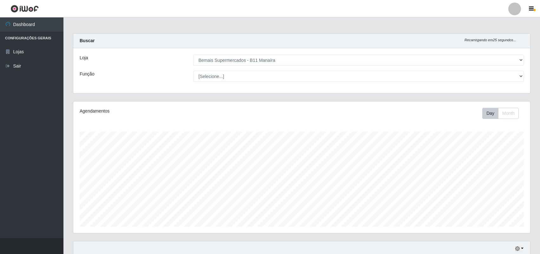
select select "409"
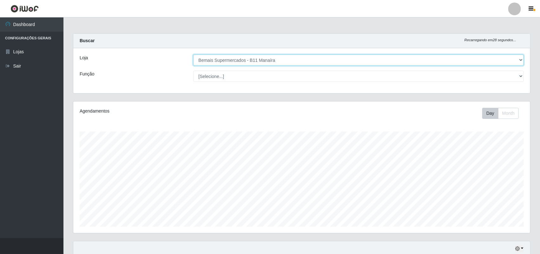
click at [519, 60] on select "[Selecione...] Bemais Supermercados - B11 Manaíra" at bounding box center [358, 60] width 331 height 11
click at [193, 55] on select "[Selecione...] Bemais Supermercados - B11 Manaíra" at bounding box center [358, 60] width 331 height 11
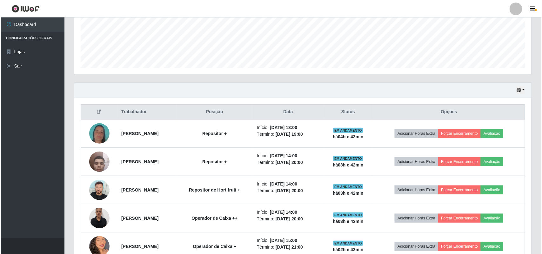
scroll to position [198, 0]
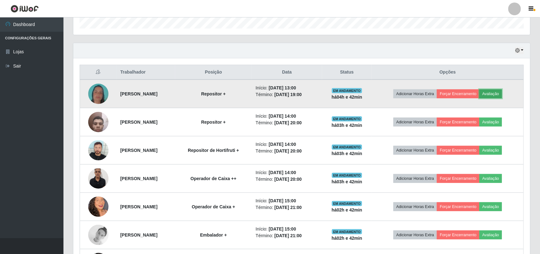
click at [502, 95] on button "Avaliação" at bounding box center [490, 93] width 23 height 9
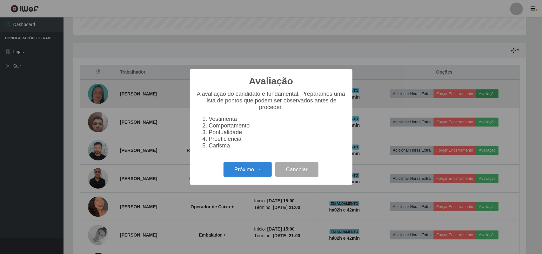
scroll to position [132, 452]
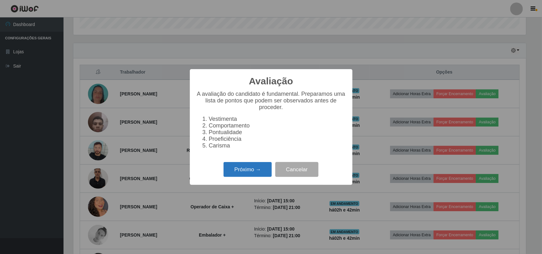
click at [255, 169] on button "Próximo →" at bounding box center [247, 169] width 48 height 15
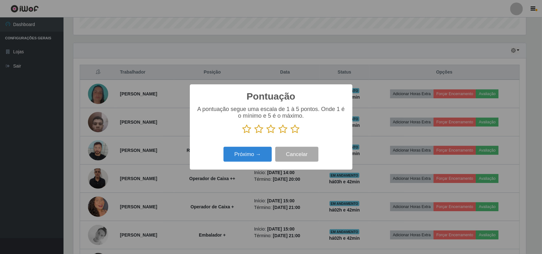
click at [292, 129] on icon at bounding box center [295, 129] width 9 height 10
click at [291, 134] on input "radio" at bounding box center [291, 134] width 0 height 0
click at [251, 150] on button "Próximo →" at bounding box center [247, 154] width 48 height 15
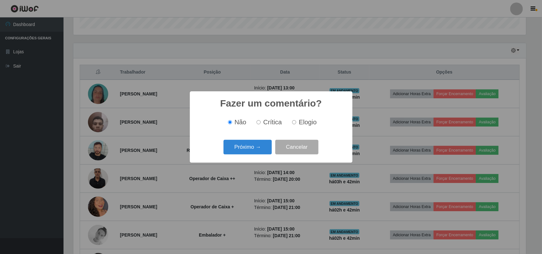
click at [299, 124] on span "Elogio" at bounding box center [308, 122] width 18 height 7
click at [296, 124] on input "Elogio" at bounding box center [294, 122] width 4 height 4
radio input "true"
click at [251, 148] on button "Próximo →" at bounding box center [247, 147] width 48 height 15
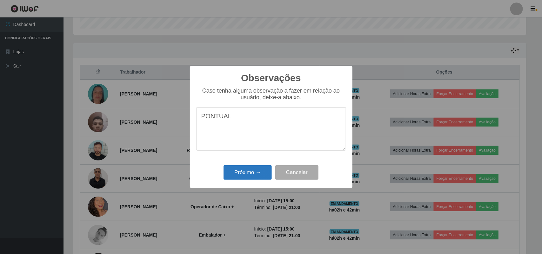
type textarea "PONTUAL"
click at [254, 171] on button "Próximo →" at bounding box center [247, 172] width 48 height 15
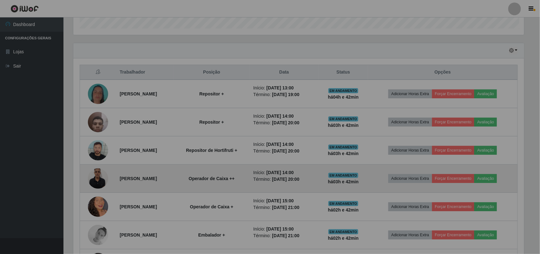
scroll to position [132, 457]
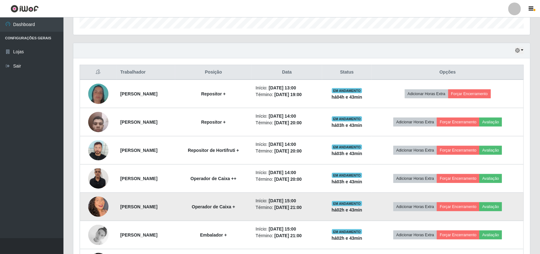
click at [97, 207] on img at bounding box center [98, 207] width 20 height 36
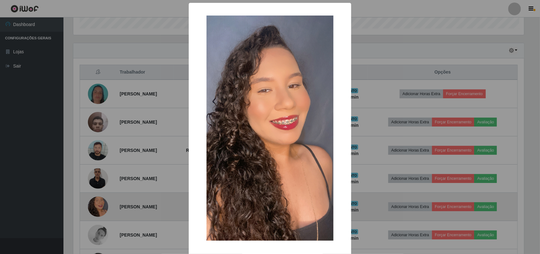
scroll to position [132, 452]
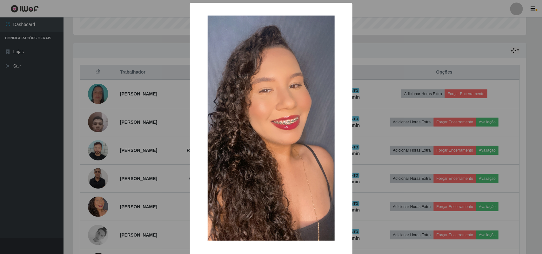
click at [378, 10] on div "× OK Cancel" at bounding box center [271, 127] width 542 height 254
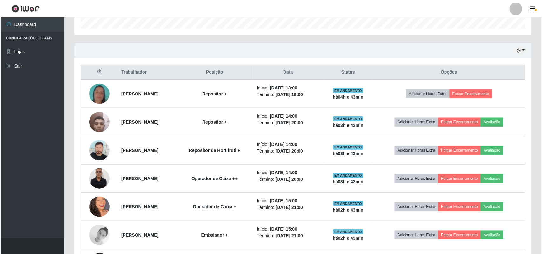
scroll to position [132, 457]
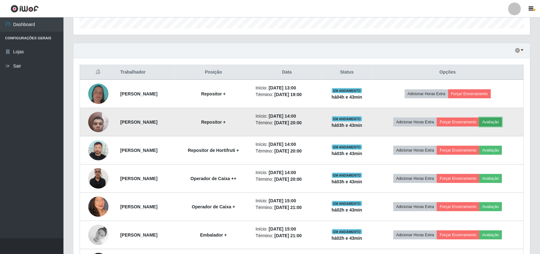
click at [495, 122] on button "Avaliação" at bounding box center [490, 122] width 23 height 9
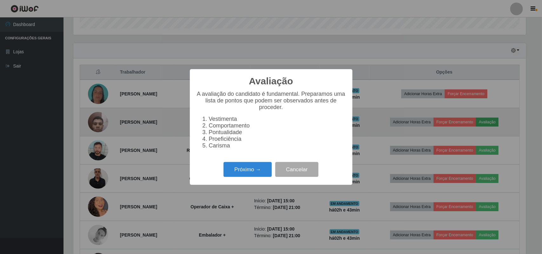
scroll to position [132, 452]
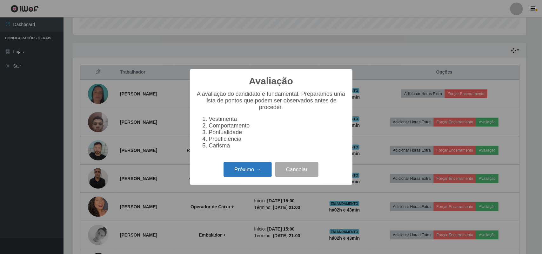
click at [246, 170] on button "Próximo →" at bounding box center [247, 169] width 48 height 15
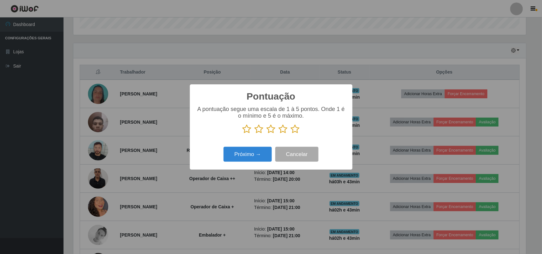
scroll to position [317170, 316849]
click at [296, 129] on icon at bounding box center [295, 129] width 9 height 10
click at [291, 134] on input "radio" at bounding box center [291, 134] width 0 height 0
click at [248, 154] on button "Próximo →" at bounding box center [247, 154] width 48 height 15
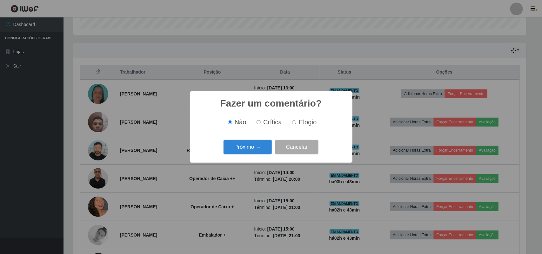
click at [309, 124] on span "Elogio" at bounding box center [308, 122] width 18 height 7
click at [296, 124] on input "Elogio" at bounding box center [294, 122] width 4 height 4
radio input "true"
click at [246, 143] on button "Próximo →" at bounding box center [247, 147] width 48 height 15
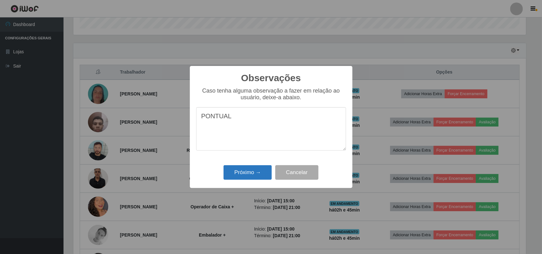
type textarea "PONTUAL"
click at [229, 179] on button "Próximo →" at bounding box center [247, 172] width 48 height 15
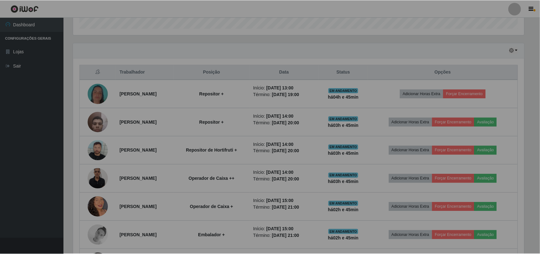
scroll to position [132, 457]
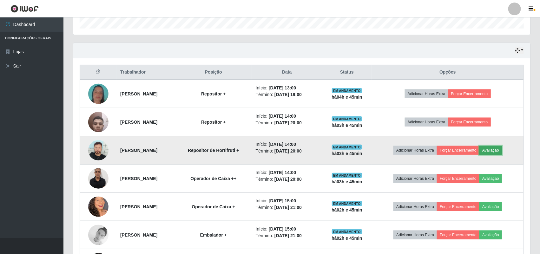
click at [497, 148] on button "Avaliação" at bounding box center [490, 150] width 23 height 9
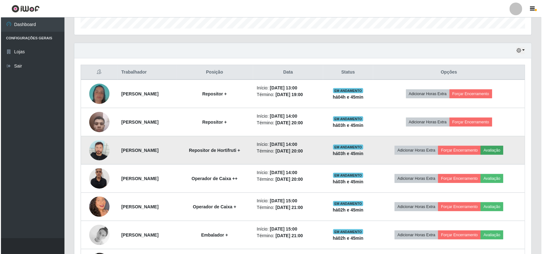
scroll to position [132, 452]
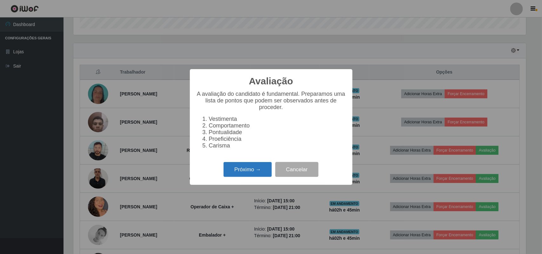
click at [245, 171] on button "Próximo →" at bounding box center [247, 169] width 48 height 15
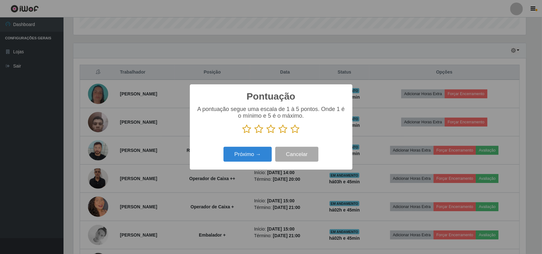
click at [293, 129] on icon at bounding box center [295, 129] width 9 height 10
click at [291, 134] on input "radio" at bounding box center [291, 134] width 0 height 0
click at [251, 157] on button "Próximo →" at bounding box center [247, 154] width 48 height 15
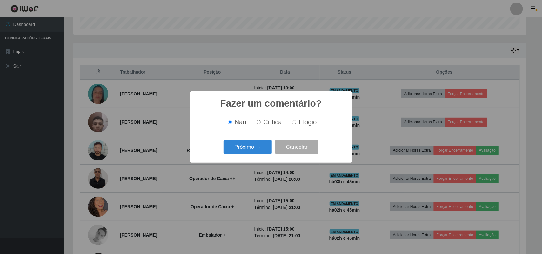
click at [296, 125] on label "Elogio" at bounding box center [302, 122] width 27 height 7
click at [296, 124] on input "Elogio" at bounding box center [294, 122] width 4 height 4
radio input "true"
click at [244, 147] on button "Próximo →" at bounding box center [247, 147] width 48 height 15
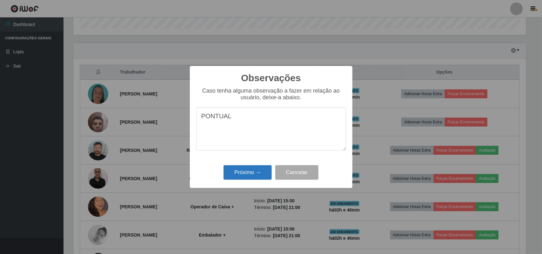
type textarea "PONTUAL"
click at [243, 167] on button "Próximo →" at bounding box center [247, 172] width 48 height 15
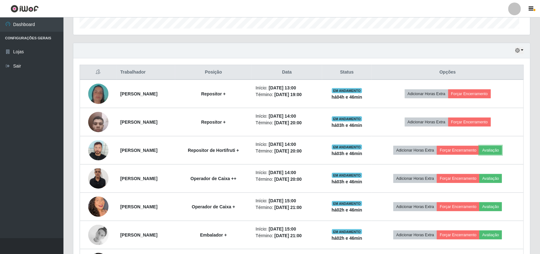
scroll to position [132, 457]
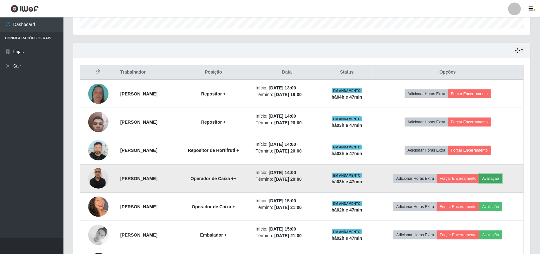
click at [502, 180] on button "Avaliação" at bounding box center [490, 178] width 23 height 9
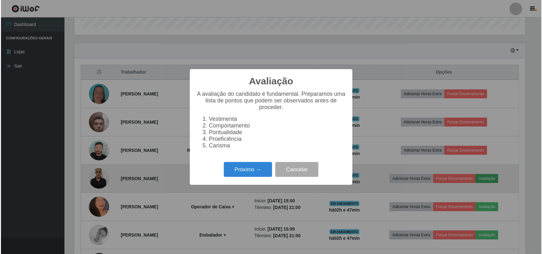
scroll to position [132, 452]
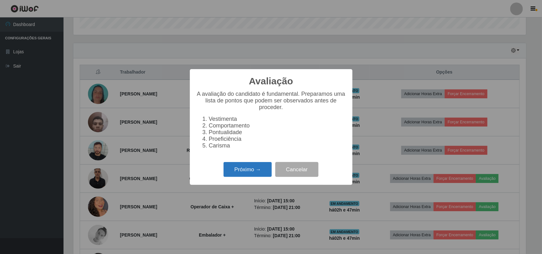
click at [260, 170] on button "Próximo →" at bounding box center [247, 169] width 48 height 15
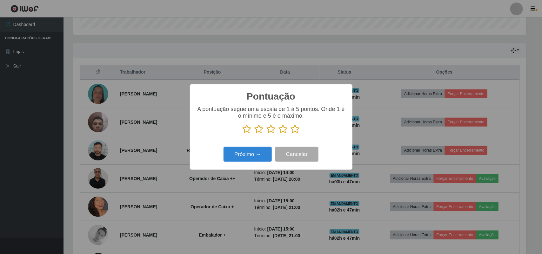
scroll to position [317170, 316849]
click at [295, 129] on icon at bounding box center [295, 129] width 9 height 10
click at [291, 134] on input "radio" at bounding box center [291, 134] width 0 height 0
click at [241, 158] on button "Próximo →" at bounding box center [247, 154] width 48 height 15
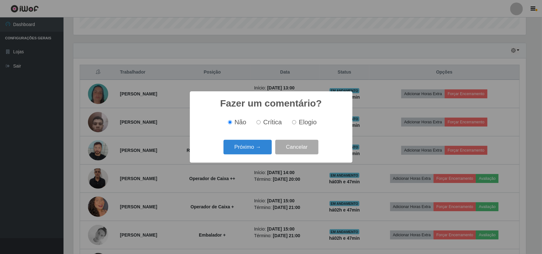
click at [299, 121] on span "Elogio" at bounding box center [308, 122] width 18 height 7
click at [296, 121] on input "Elogio" at bounding box center [294, 122] width 4 height 4
radio input "true"
click at [242, 143] on button "Próximo →" at bounding box center [247, 147] width 48 height 15
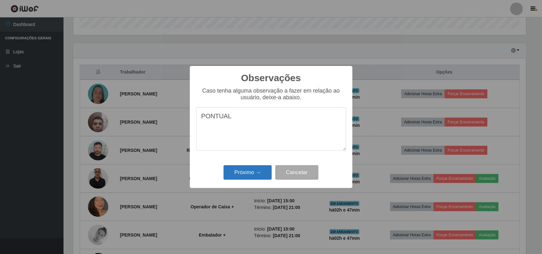
type textarea "PONTUAL"
click at [240, 175] on button "Próximo →" at bounding box center [247, 172] width 48 height 15
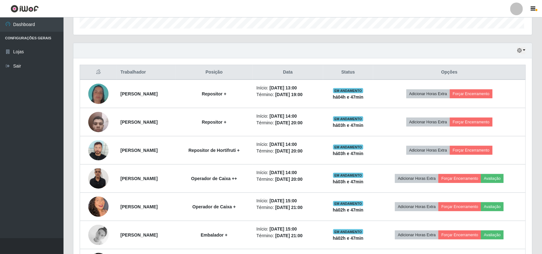
scroll to position [132, 457]
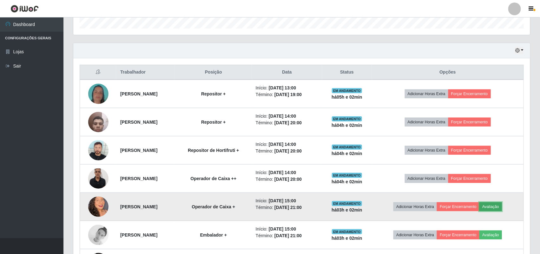
click at [496, 206] on button "Avaliação" at bounding box center [490, 206] width 23 height 9
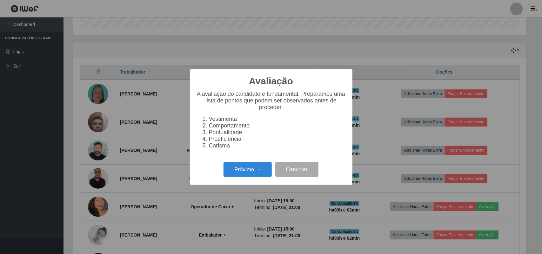
scroll to position [132, 452]
click at [252, 174] on button "Próximo →" at bounding box center [247, 169] width 48 height 15
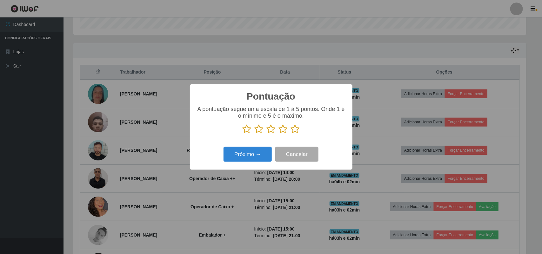
scroll to position [317170, 316849]
click at [297, 129] on icon at bounding box center [295, 129] width 9 height 10
click at [291, 134] on input "radio" at bounding box center [291, 134] width 0 height 0
click at [260, 153] on button "Próximo →" at bounding box center [247, 154] width 48 height 15
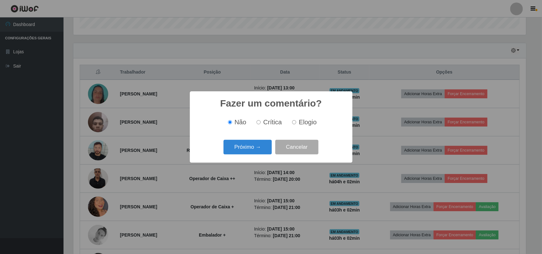
click at [308, 124] on span "Elogio" at bounding box center [308, 122] width 18 height 7
click at [296, 124] on input "Elogio" at bounding box center [294, 122] width 4 height 4
radio input "true"
click at [254, 142] on button "Próximo →" at bounding box center [247, 147] width 48 height 15
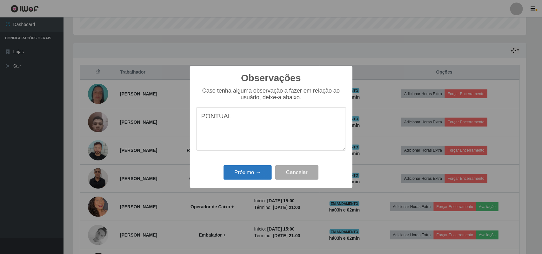
type textarea "PONTUAL"
click at [246, 169] on button "Próximo →" at bounding box center [247, 172] width 48 height 15
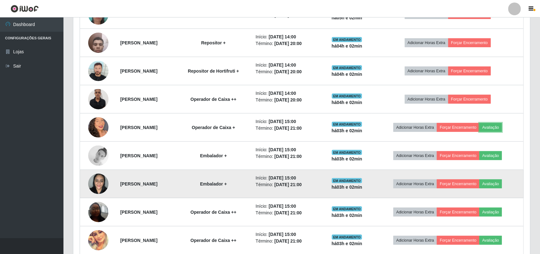
scroll to position [310, 0]
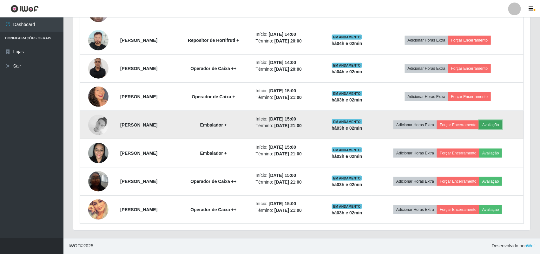
click at [496, 126] on button "Avaliação" at bounding box center [490, 125] width 23 height 9
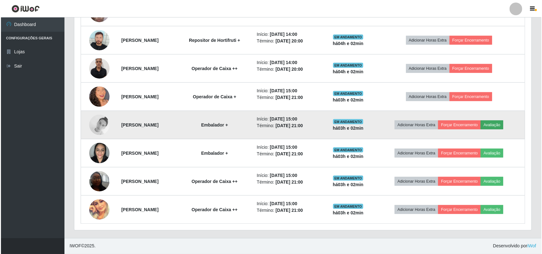
scroll to position [132, 452]
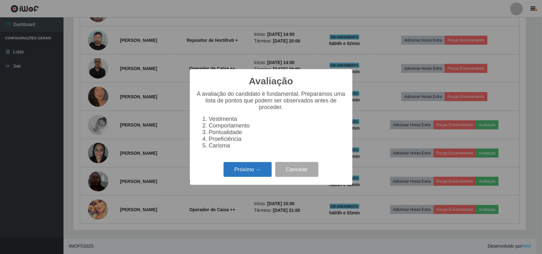
click at [247, 177] on button "Próximo →" at bounding box center [247, 169] width 48 height 15
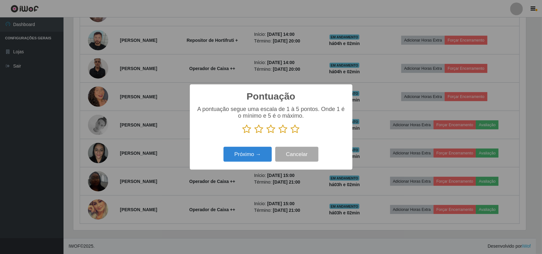
click at [294, 129] on icon at bounding box center [295, 129] width 9 height 10
click at [291, 134] on input "radio" at bounding box center [291, 134] width 0 height 0
click at [256, 156] on button "Próximo →" at bounding box center [247, 154] width 48 height 15
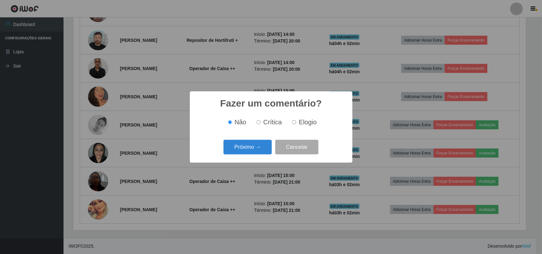
click at [303, 124] on span "Elogio" at bounding box center [308, 122] width 18 height 7
click at [296, 124] on input "Elogio" at bounding box center [294, 122] width 4 height 4
radio input "true"
click at [259, 148] on button "Próximo →" at bounding box center [247, 147] width 48 height 15
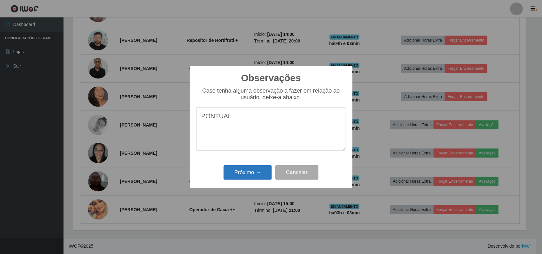
type textarea "PONTUAL"
click at [247, 176] on button "Próximo →" at bounding box center [247, 172] width 48 height 15
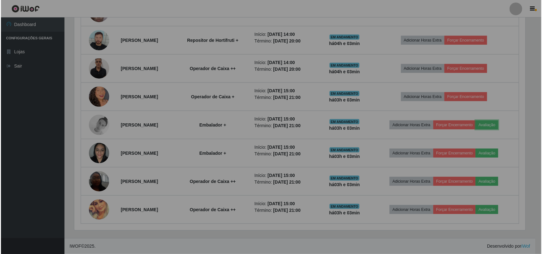
scroll to position [132, 457]
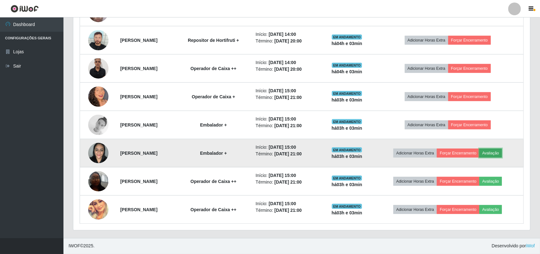
click at [502, 150] on button "Avaliação" at bounding box center [490, 153] width 23 height 9
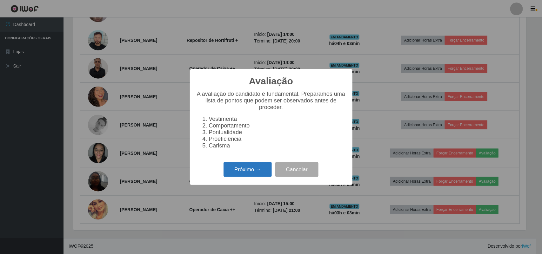
click at [249, 177] on button "Próximo →" at bounding box center [247, 169] width 48 height 15
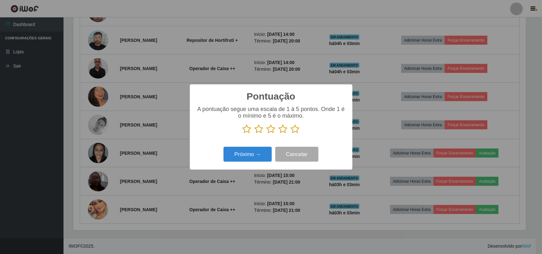
scroll to position [317170, 316849]
click at [291, 134] on icon at bounding box center [295, 129] width 9 height 10
click at [291, 134] on input "radio" at bounding box center [291, 134] width 0 height 0
click at [237, 158] on button "Próximo →" at bounding box center [247, 154] width 48 height 15
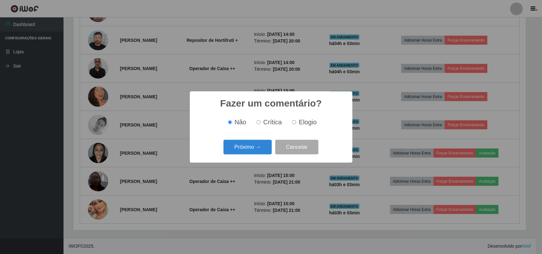
click at [302, 121] on span "Elogio" at bounding box center [308, 122] width 18 height 7
click at [296, 121] on input "Elogio" at bounding box center [294, 122] width 4 height 4
radio input "true"
click at [256, 148] on button "Próximo →" at bounding box center [247, 147] width 48 height 15
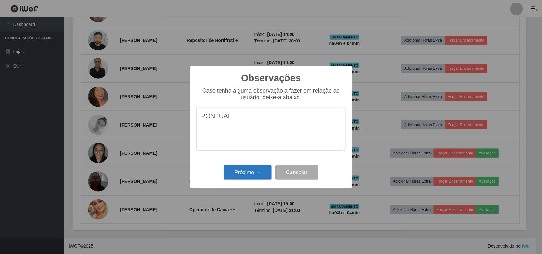
type textarea "PONTUAL"
click at [245, 175] on button "Próximo →" at bounding box center [247, 172] width 48 height 15
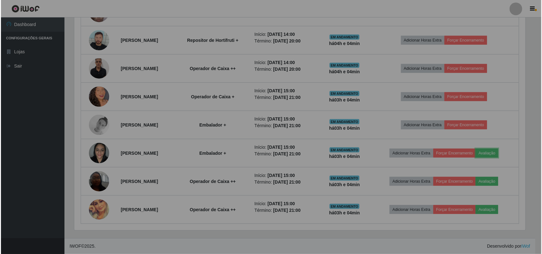
scroll to position [132, 457]
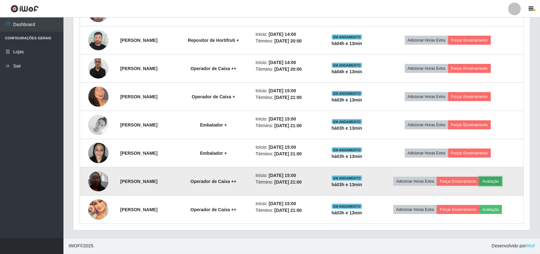
click at [500, 182] on button "Avaliação" at bounding box center [490, 181] width 23 height 9
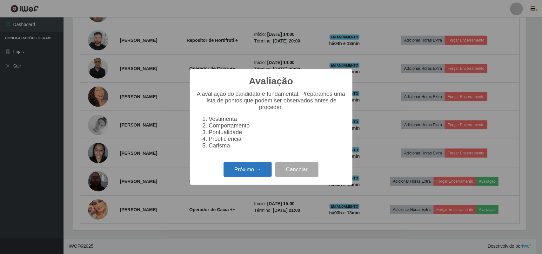
click at [255, 176] on button "Próximo →" at bounding box center [247, 169] width 48 height 15
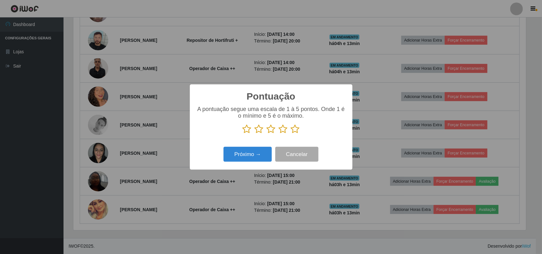
scroll to position [317170, 316849]
click at [294, 129] on icon at bounding box center [295, 129] width 9 height 10
click at [291, 134] on input "radio" at bounding box center [291, 134] width 0 height 0
click at [239, 161] on button "Próximo →" at bounding box center [247, 154] width 48 height 15
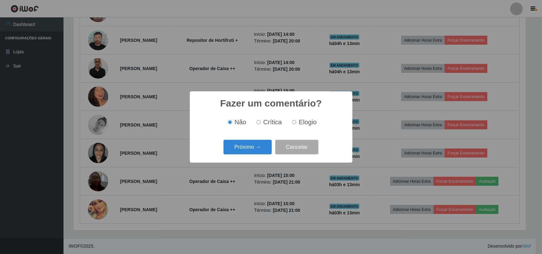
click at [300, 123] on span "Elogio" at bounding box center [308, 122] width 18 height 7
click at [296, 123] on input "Elogio" at bounding box center [294, 122] width 4 height 4
radio input "true"
click at [239, 143] on button "Próximo →" at bounding box center [247, 147] width 48 height 15
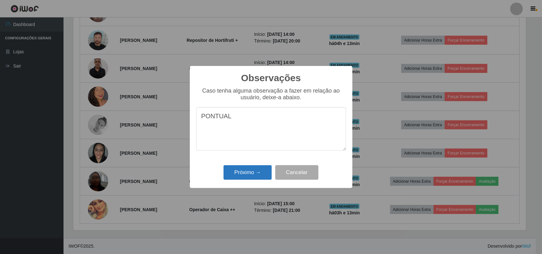
type textarea "PONTUAL"
click at [246, 178] on button "Próximo →" at bounding box center [247, 172] width 48 height 15
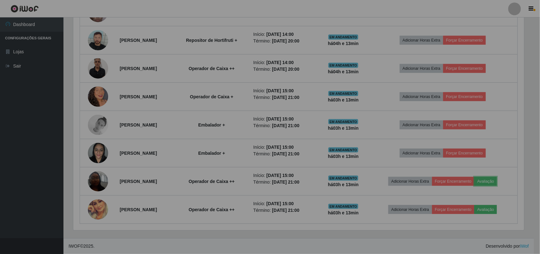
scroll to position [132, 457]
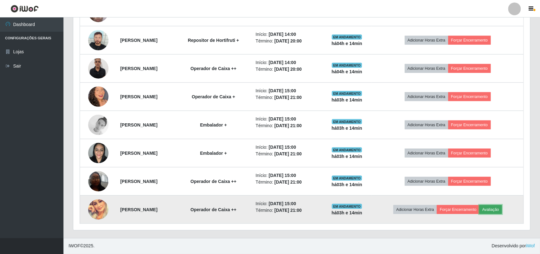
click at [500, 208] on button "Avaliação" at bounding box center [490, 209] width 23 height 9
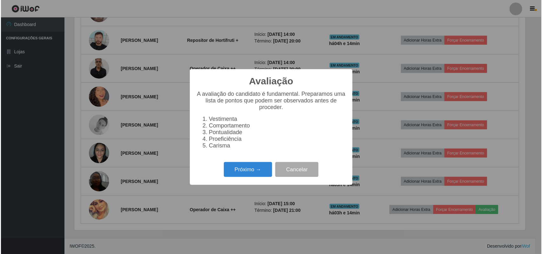
scroll to position [132, 452]
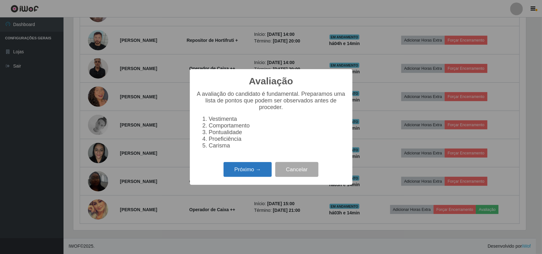
click at [238, 172] on button "Próximo →" at bounding box center [247, 169] width 48 height 15
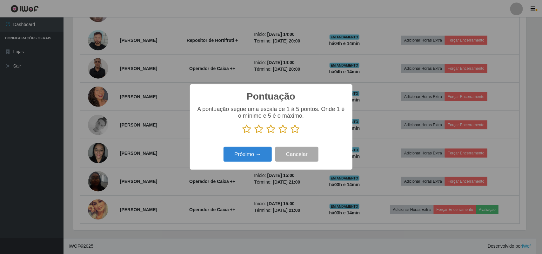
scroll to position [317170, 316849]
click at [295, 129] on icon at bounding box center [295, 129] width 9 height 10
click at [291, 134] on input "radio" at bounding box center [291, 134] width 0 height 0
click at [252, 158] on button "Próximo →" at bounding box center [247, 154] width 48 height 15
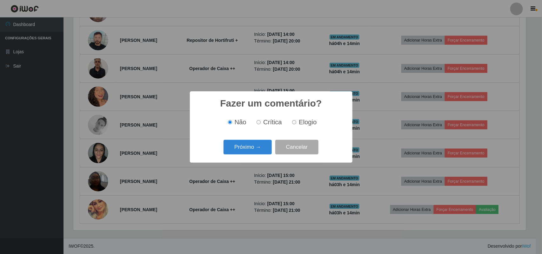
click at [298, 121] on label "Elogio" at bounding box center [302, 122] width 27 height 7
click at [296, 121] on input "Elogio" at bounding box center [294, 122] width 4 height 4
radio input "true"
click at [253, 144] on button "Próximo →" at bounding box center [247, 147] width 48 height 15
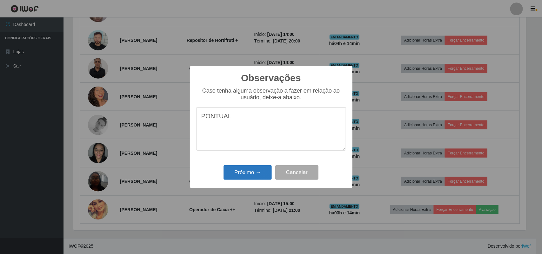
type textarea "PONTUAL"
click at [261, 180] on button "Próximo →" at bounding box center [247, 172] width 48 height 15
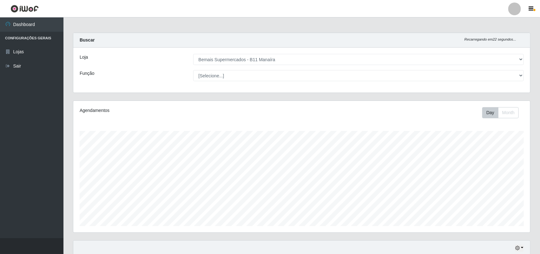
scroll to position [0, 0]
